Goal: Task Accomplishment & Management: Use online tool/utility

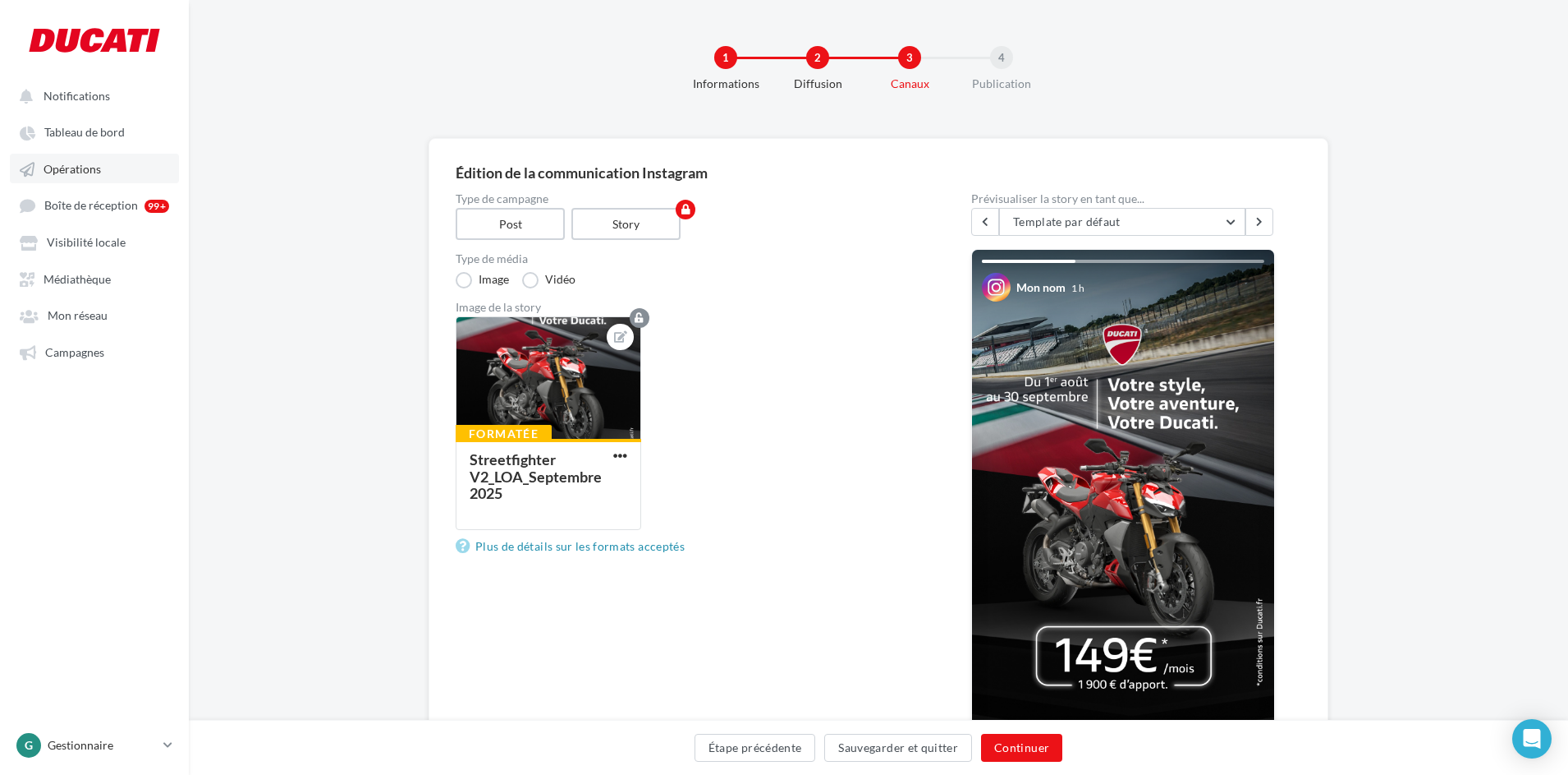
click at [111, 161] on link "Opérations" at bounding box center [94, 168] width 169 height 29
